Goal: Task Accomplishment & Management: Manage account settings

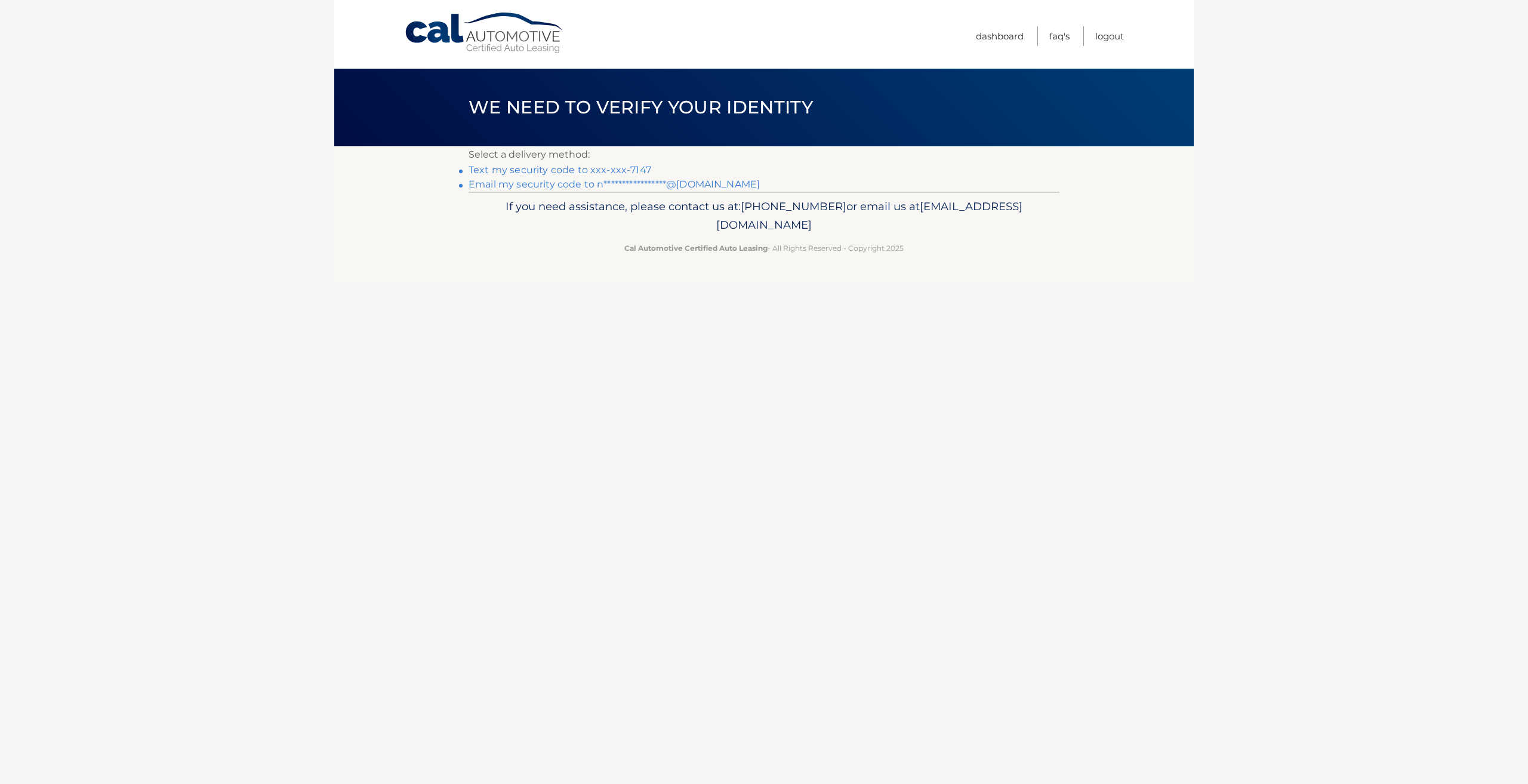
click at [634, 170] on link "Text my security code to xxx-xxx-7147" at bounding box center [560, 170] width 183 height 11
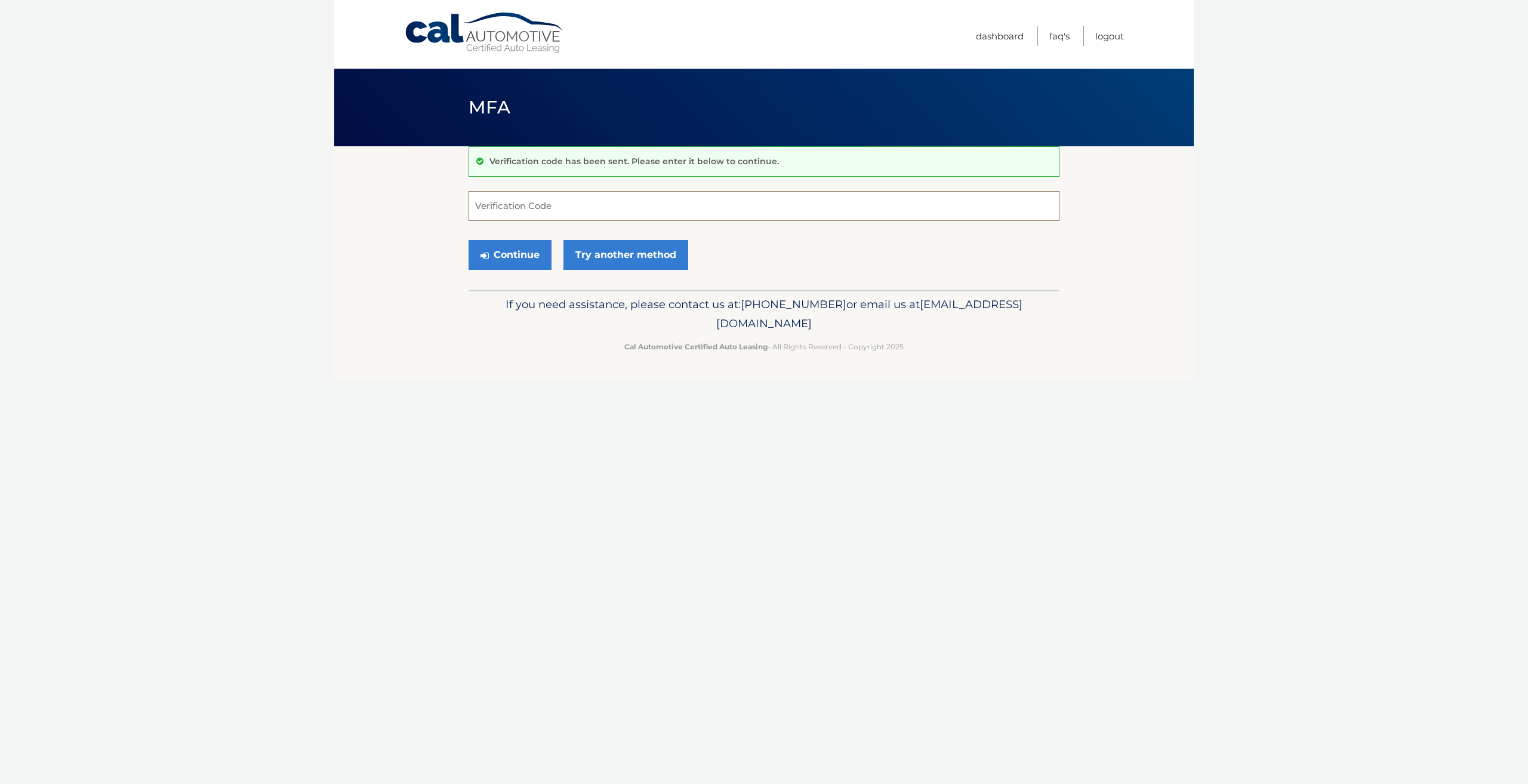
click at [700, 218] on input "Verification Code" at bounding box center [764, 206] width 591 height 30
type input "020560"
click at [469, 240] on button "Continue" at bounding box center [510, 255] width 83 height 30
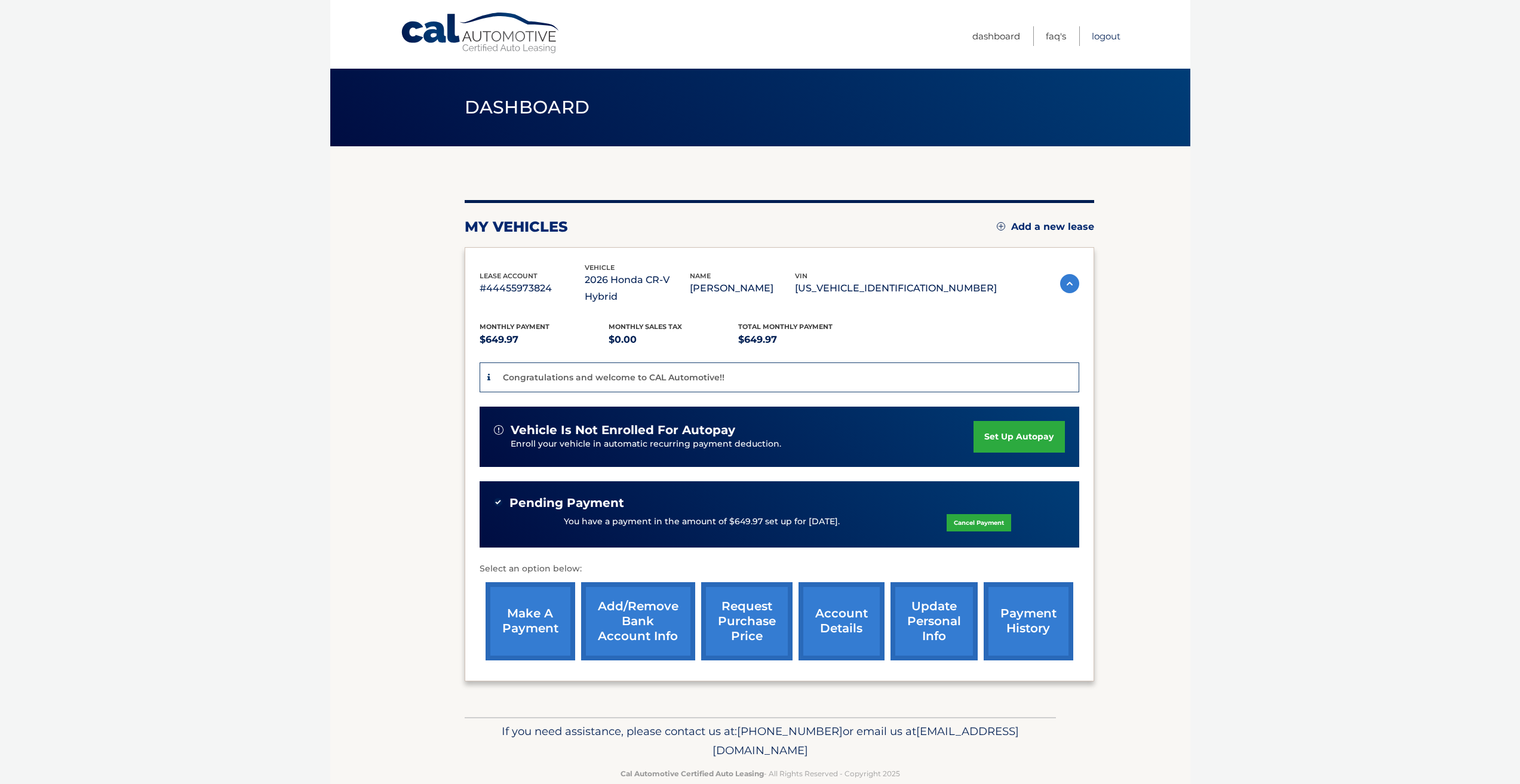
click at [1114, 41] on link "Logout" at bounding box center [1106, 36] width 29 height 20
